Goal: Information Seeking & Learning: Learn about a topic

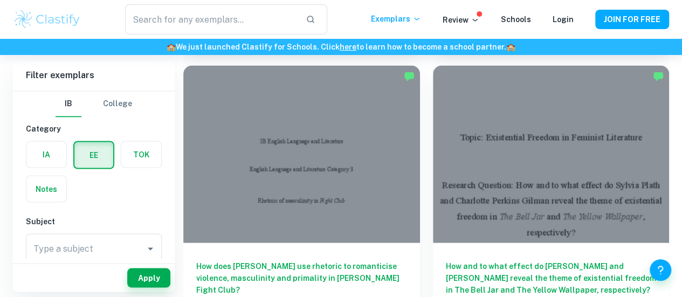
scroll to position [3245, 0]
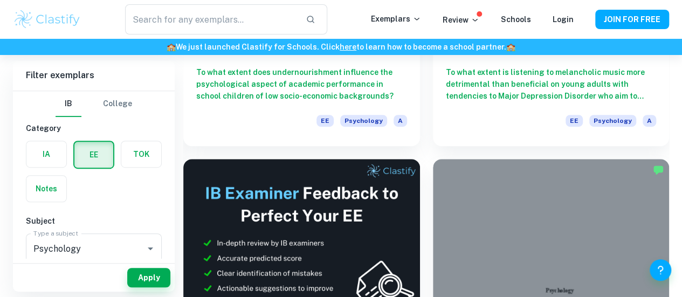
scroll to position [270, 0]
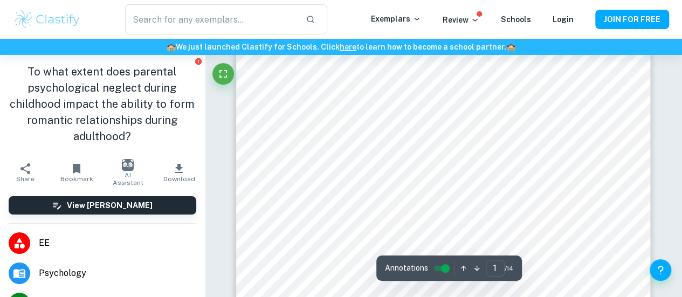
scroll to position [254, 0]
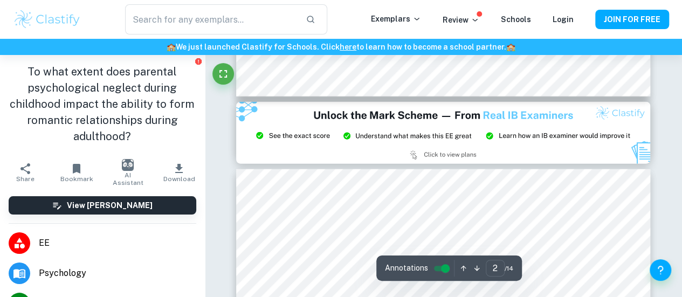
type input "3"
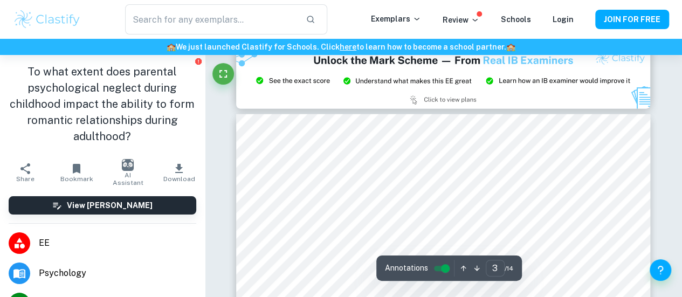
scroll to position [1247, 0]
